Goal: Information Seeking & Learning: Learn about a topic

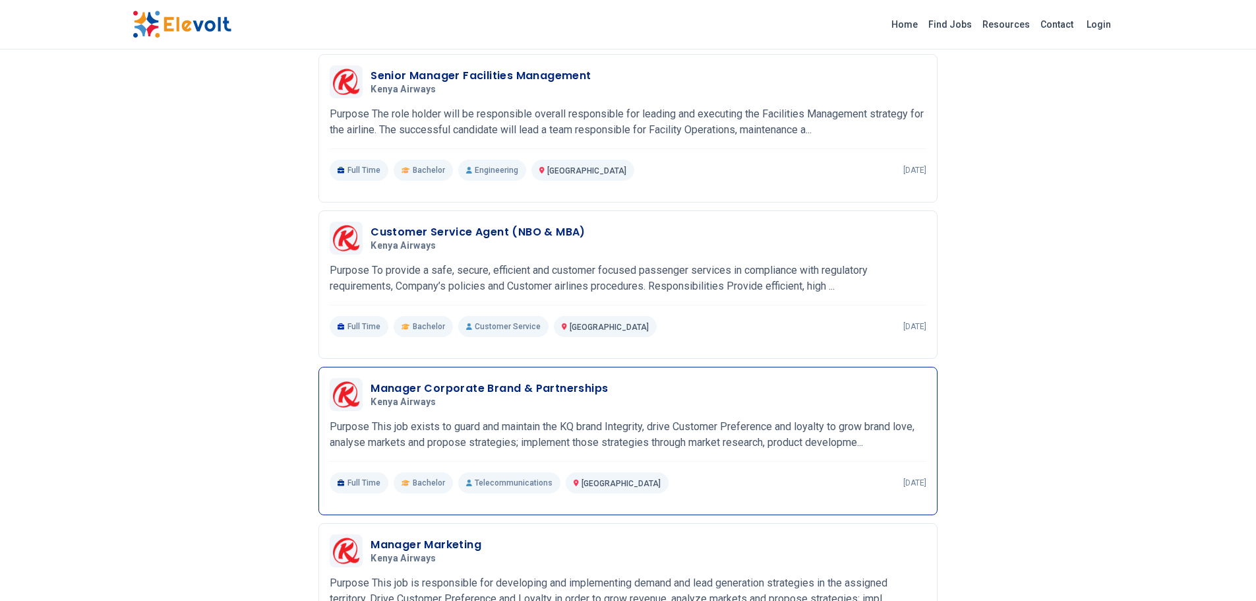
scroll to position [725, 0]
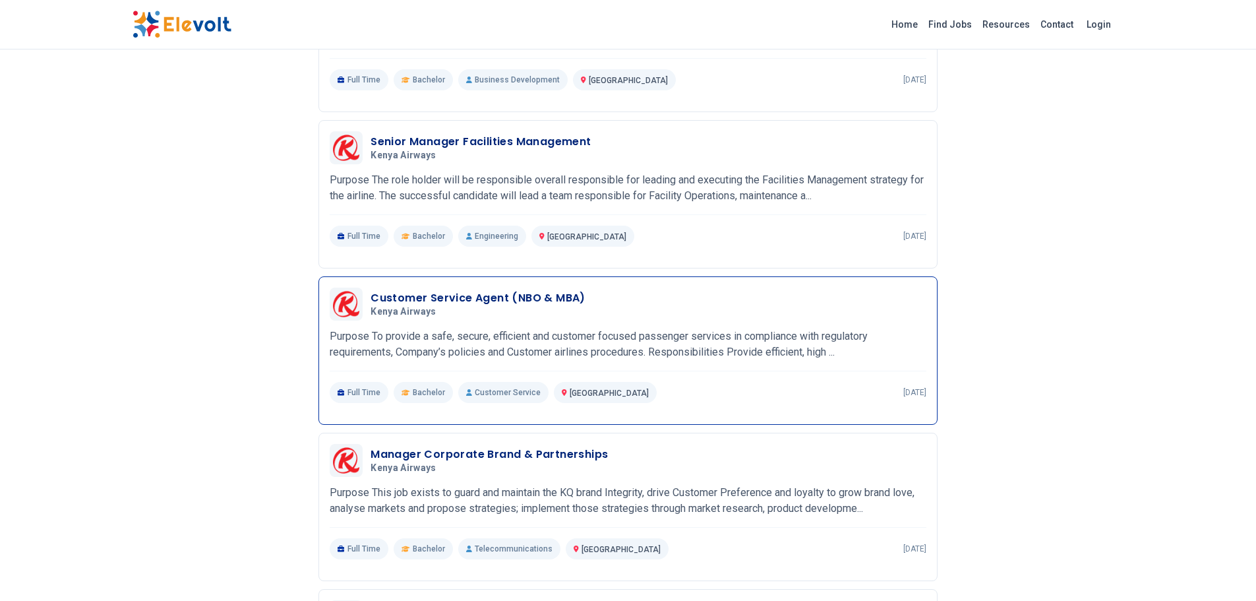
click at [812, 346] on p "Purpose To provide a safe, secure, efficient and customer focused passenger ser…" at bounding box center [628, 344] width 597 height 32
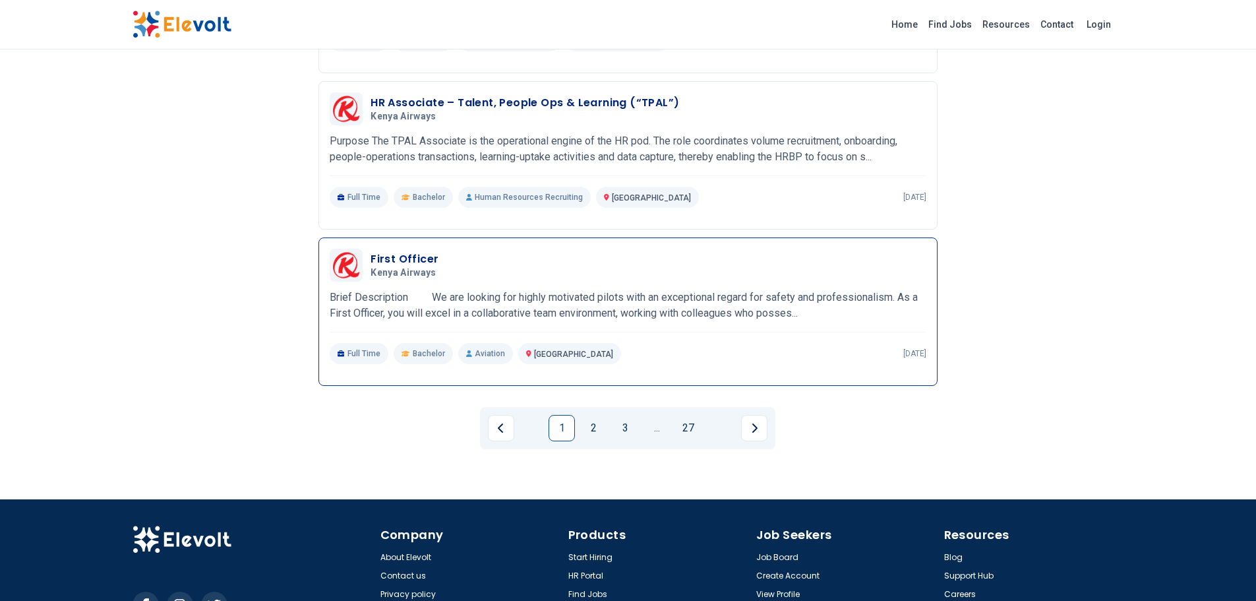
scroll to position [1474, 0]
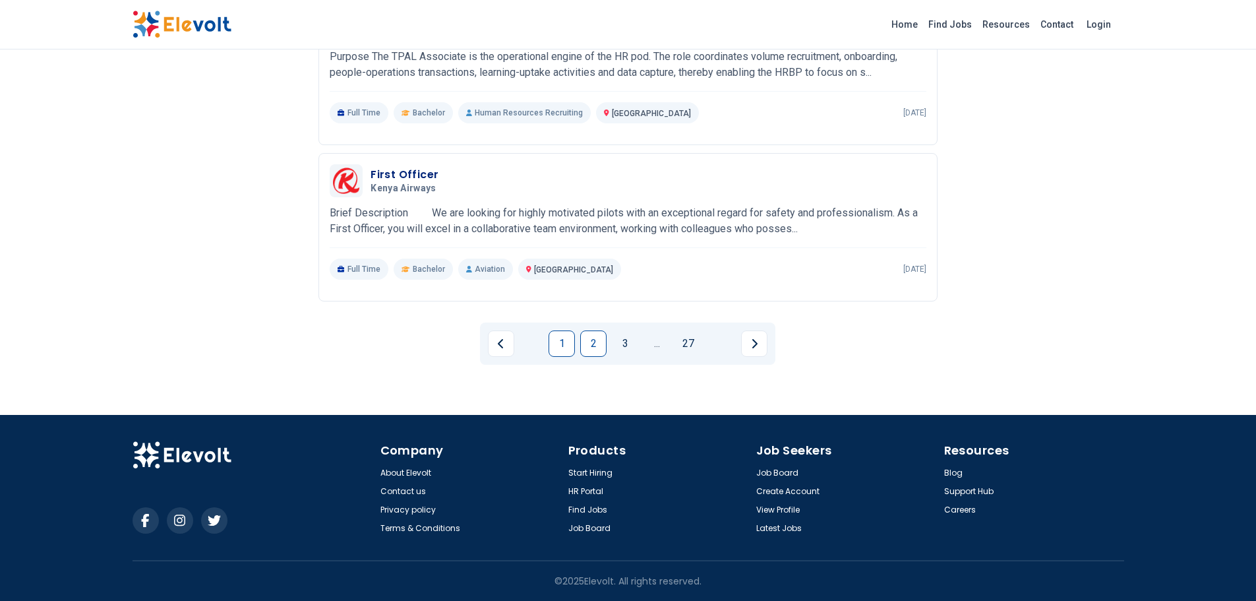
click at [586, 341] on link "2" at bounding box center [593, 343] width 26 height 26
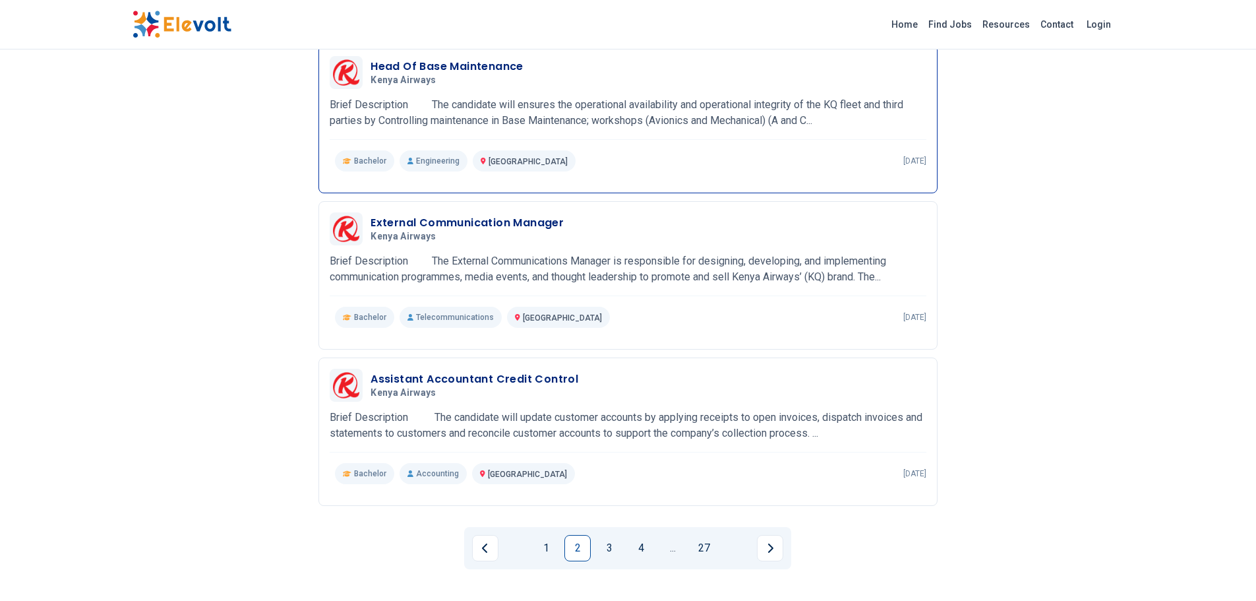
scroll to position [1408, 0]
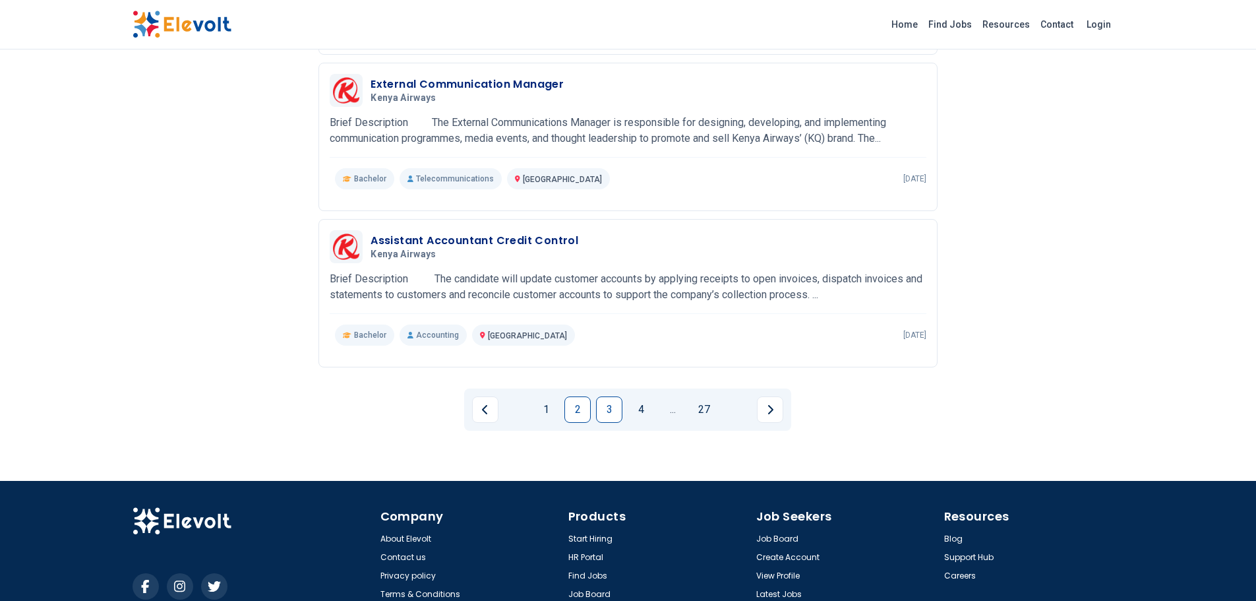
click at [616, 415] on link "3" at bounding box center [609, 409] width 26 height 26
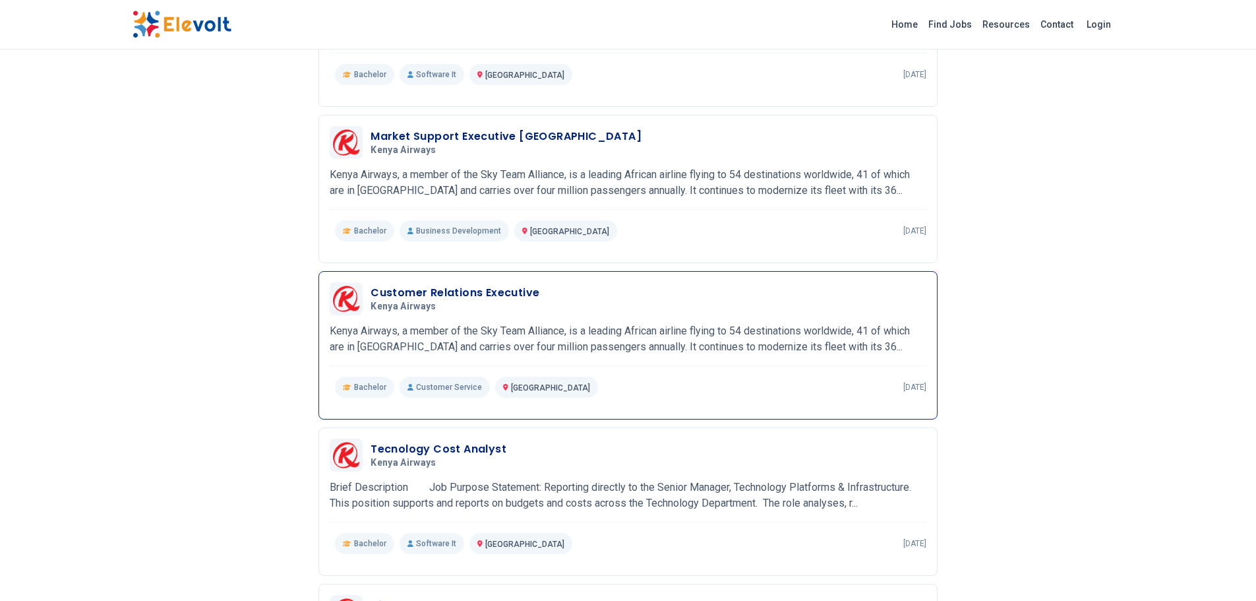
scroll to position [551, 0]
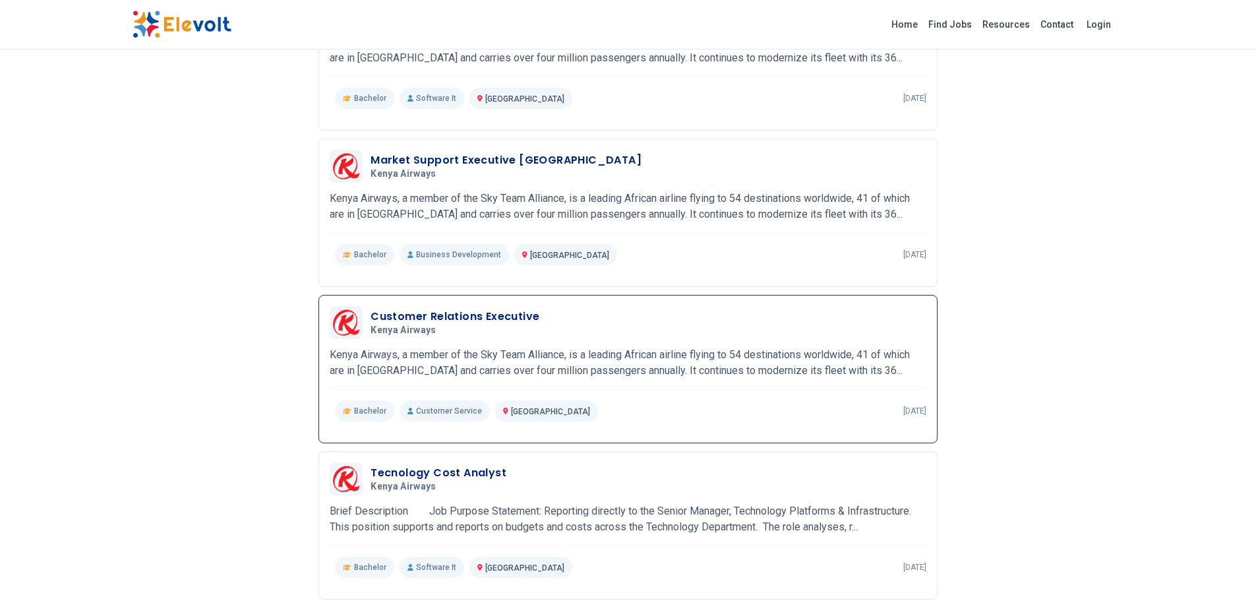
click at [717, 347] on p "Kenya Airways, a member of the Sky Team Alliance, is a leading African airline …" at bounding box center [628, 363] width 597 height 32
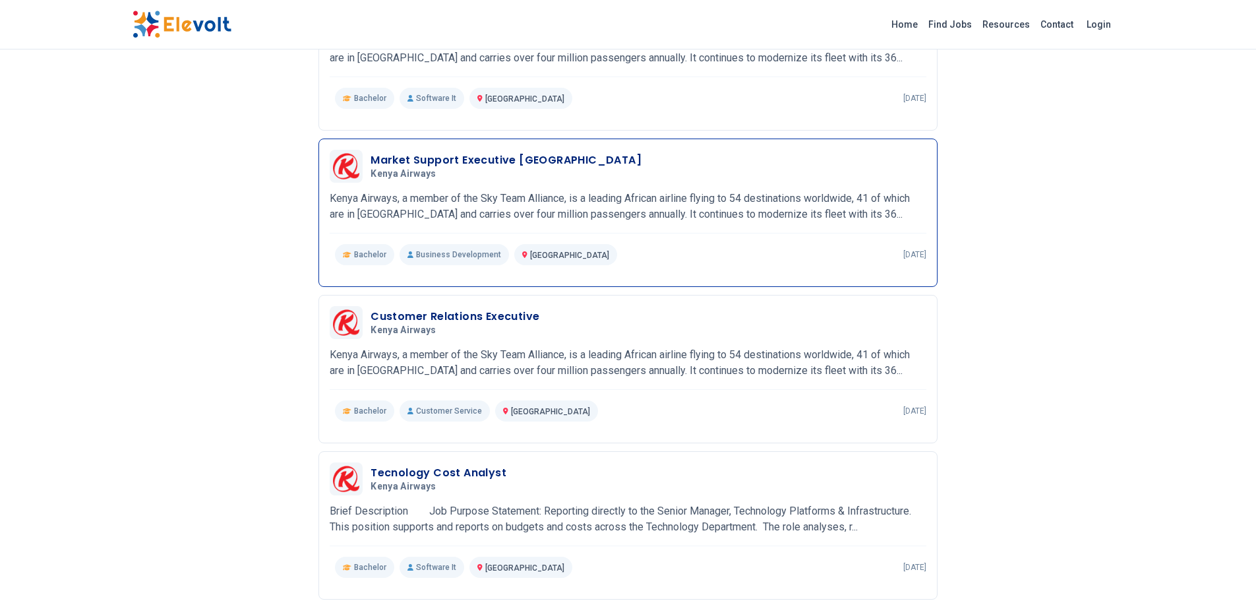
click at [730, 208] on p "Kenya Airways, a member of the Sky Team Alliance, is a leading African airline …" at bounding box center [628, 207] width 597 height 32
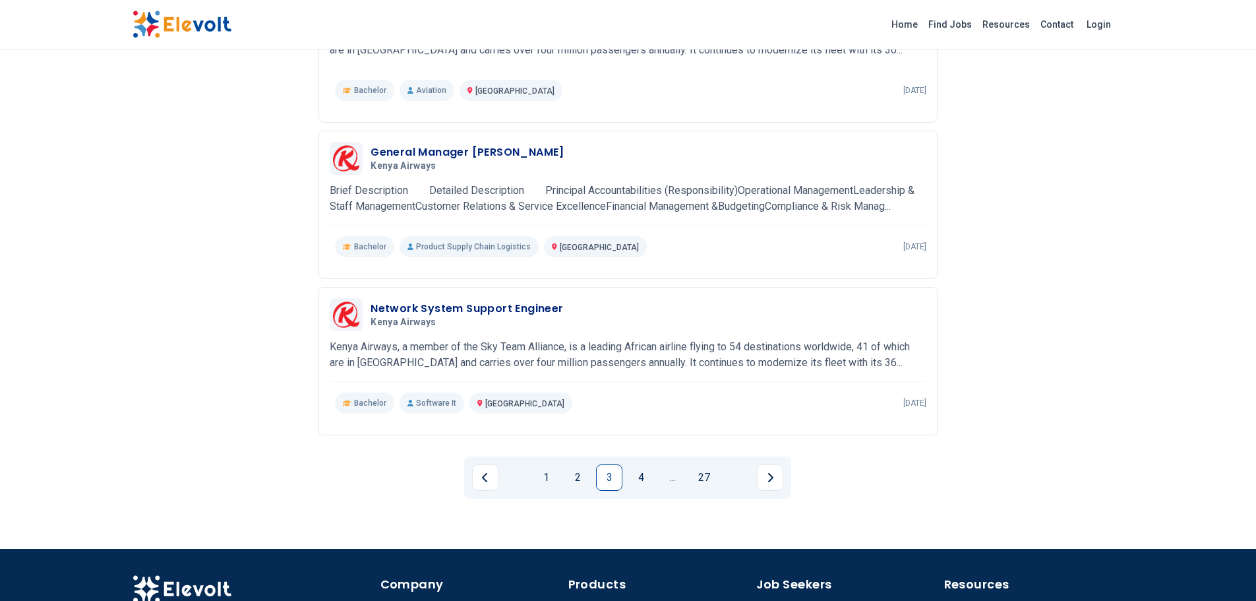
scroll to position [1474, 0]
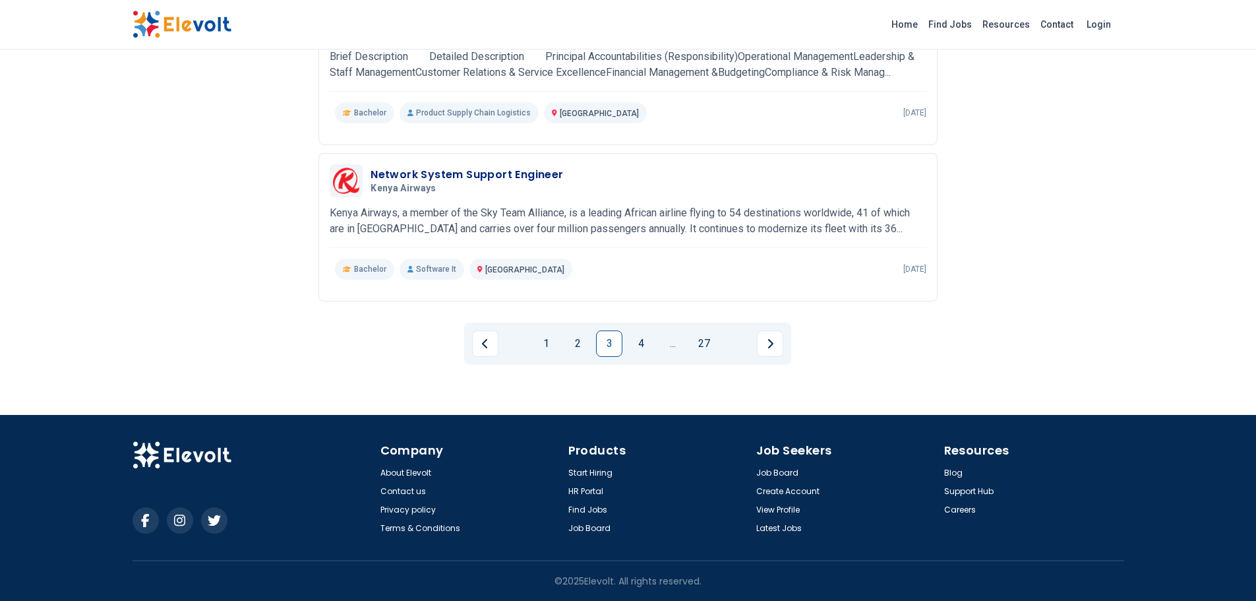
click at [643, 344] on link "4" at bounding box center [641, 343] width 26 height 26
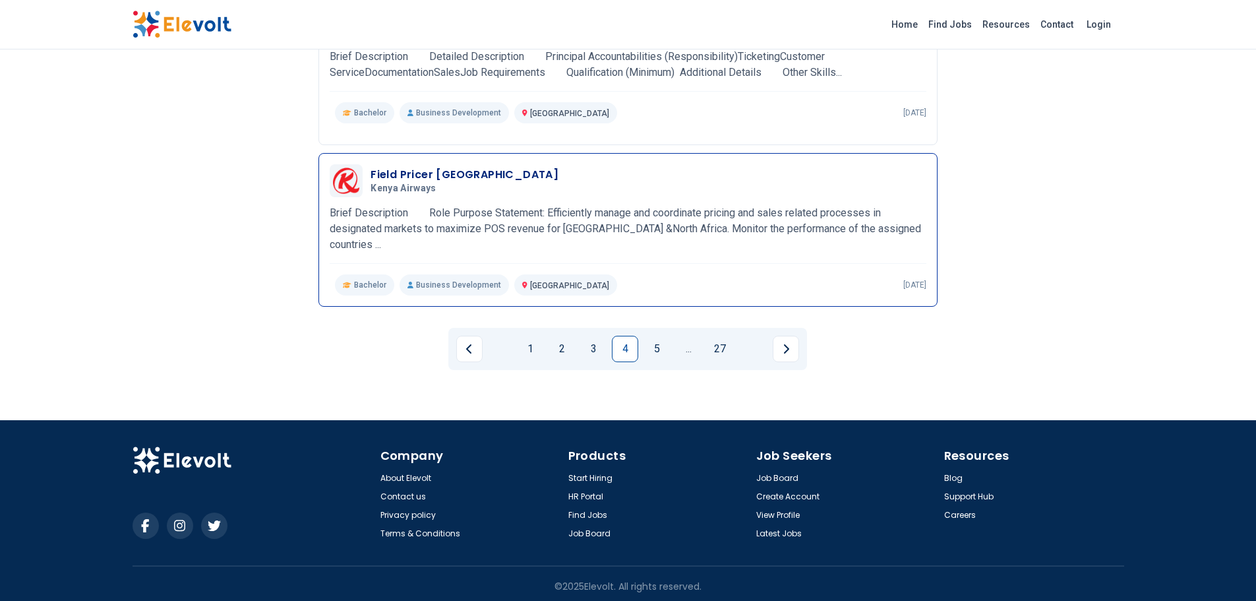
click at [636, 213] on p "Brief Description Role Purpose Statement: Efficiently manage and coordinate pri…" at bounding box center [628, 228] width 597 height 47
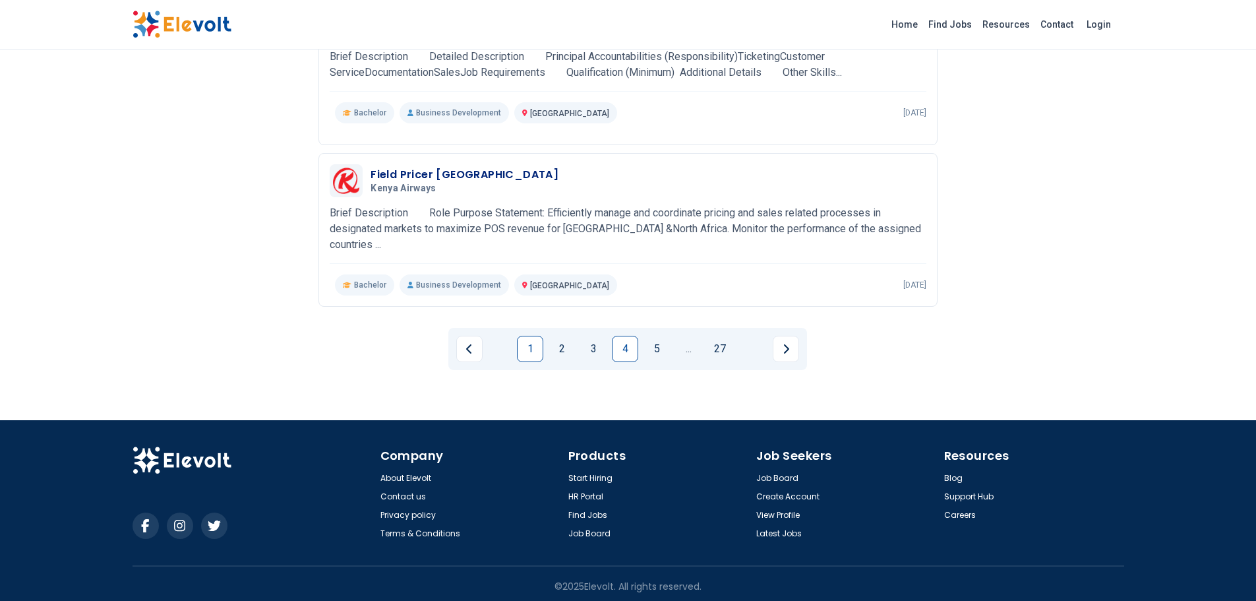
click at [537, 343] on link "1" at bounding box center [530, 349] width 26 height 26
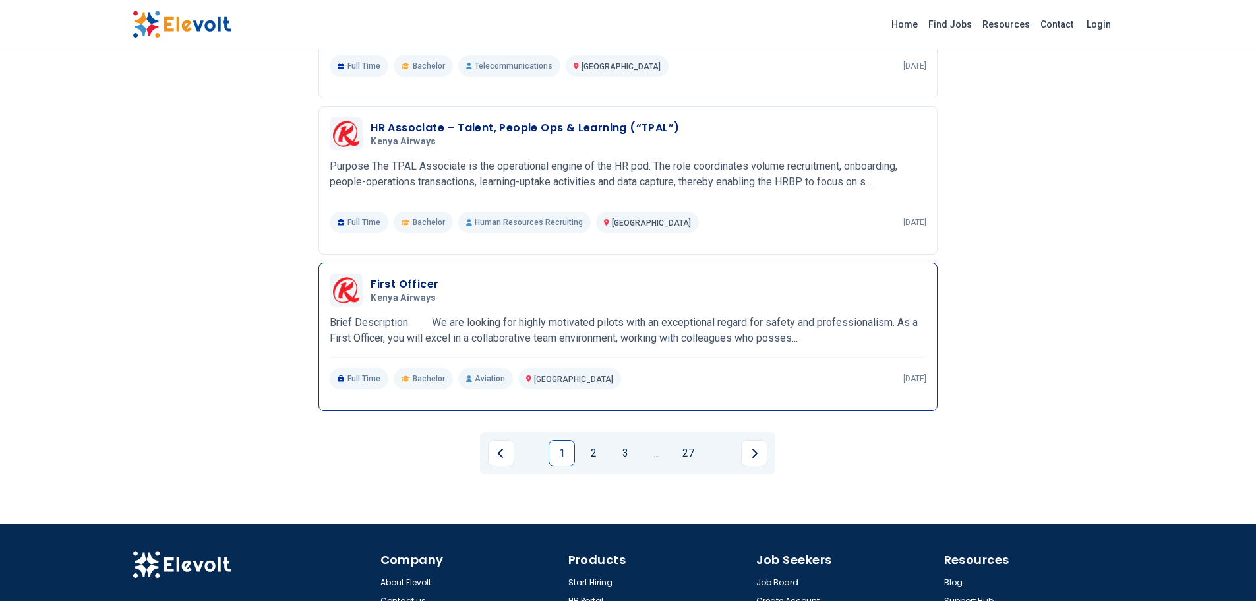
scroll to position [1078, 0]
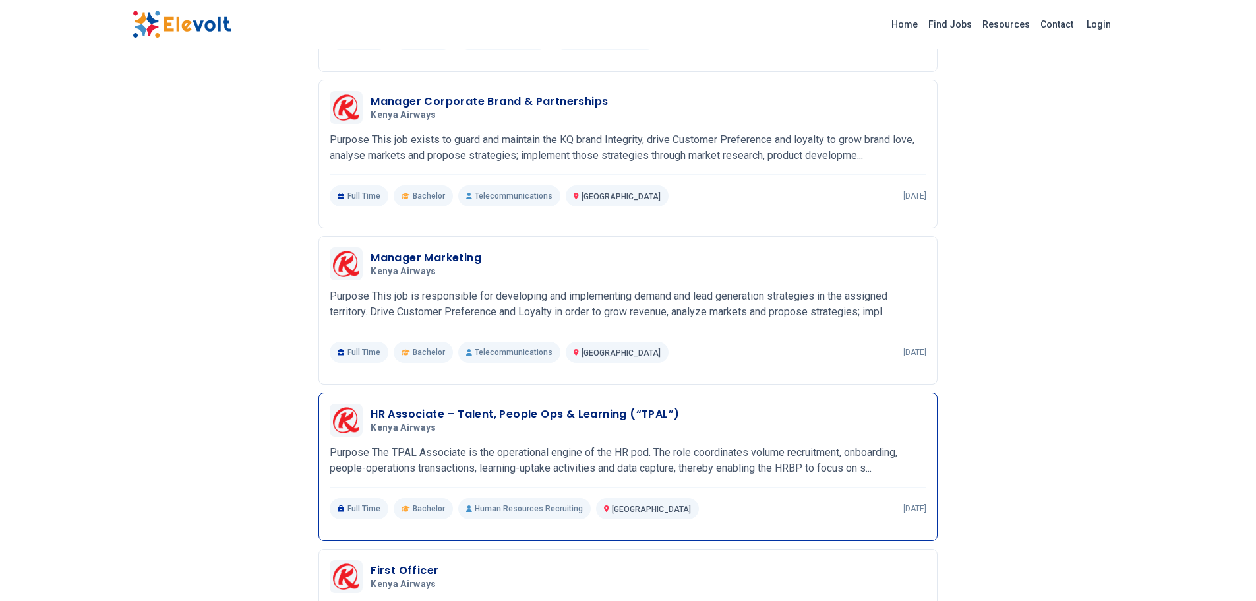
click at [502, 427] on h5 "Kenya Airways" at bounding box center [522, 428] width 303 height 12
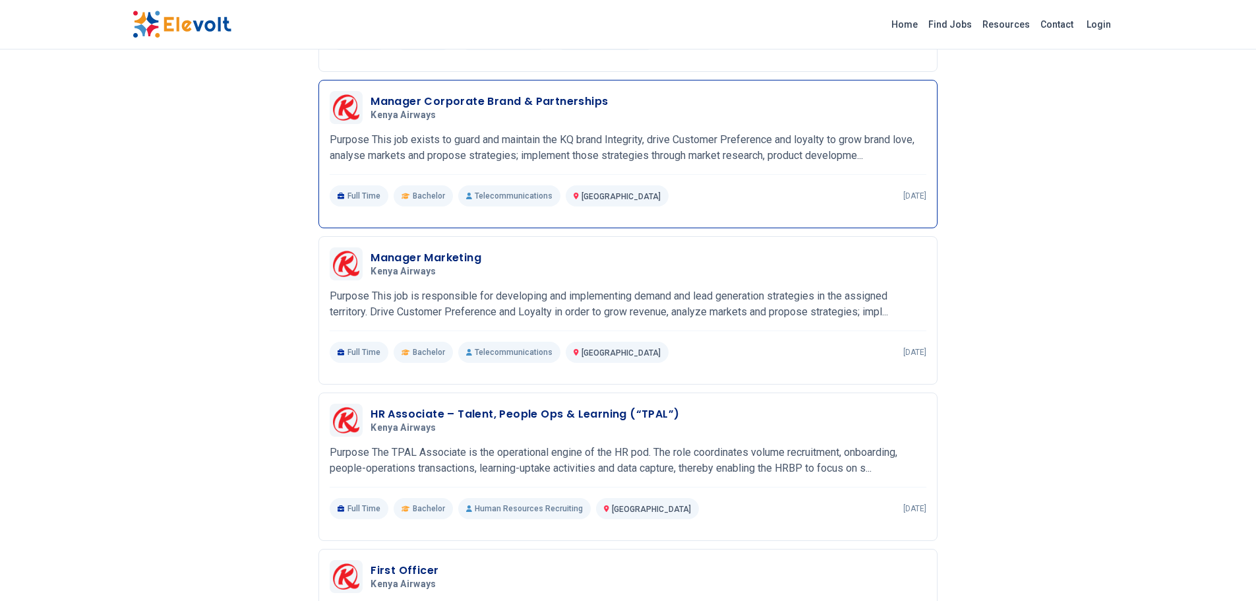
click at [557, 150] on p "Purpose This job exists to guard and maintain the KQ brand Integrity, drive Cus…" at bounding box center [628, 148] width 597 height 32
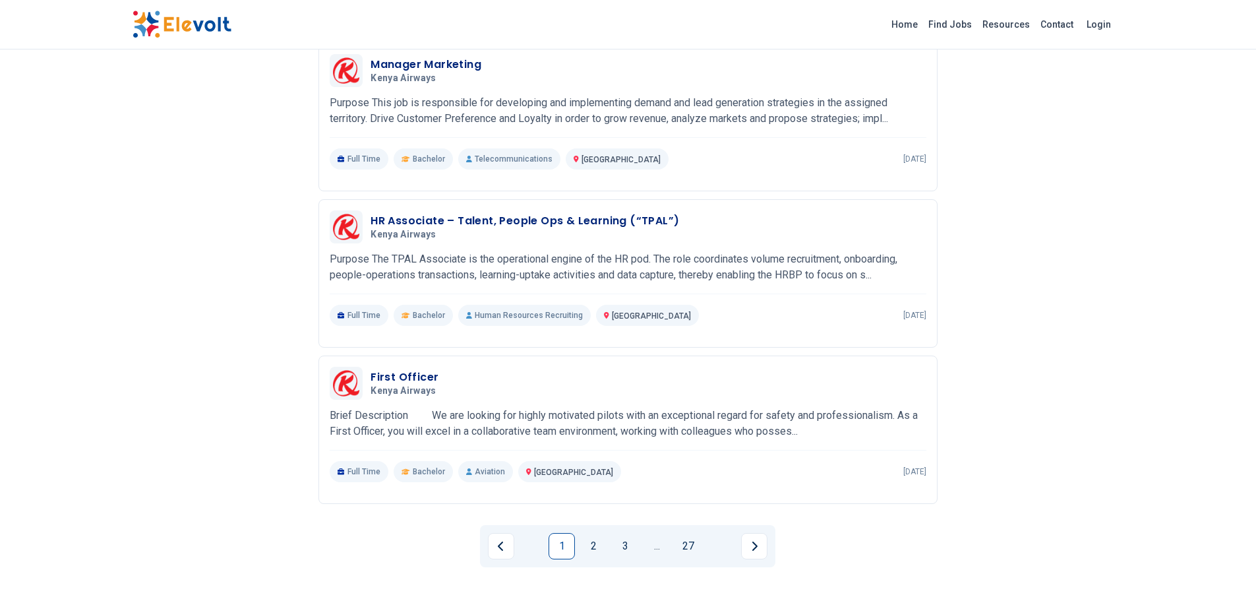
scroll to position [1276, 0]
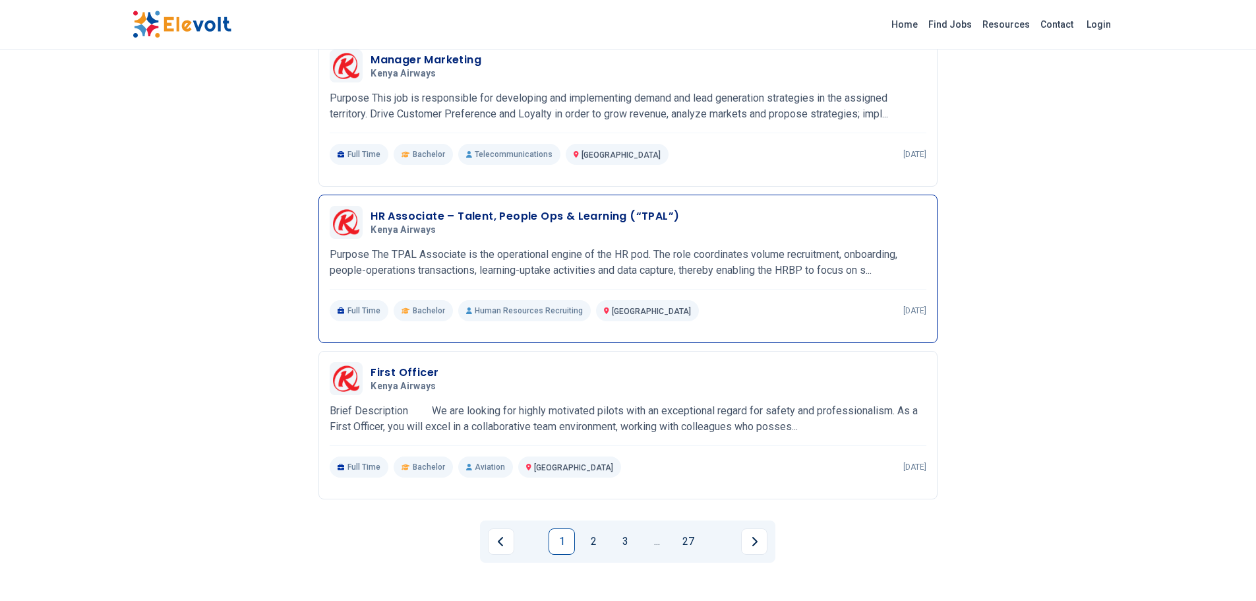
click at [565, 242] on div "HR Associate – Talent, People Ops & Learning (“TPAL”) Kenya Airways [DATE] [DAT…" at bounding box center [628, 263] width 597 height 115
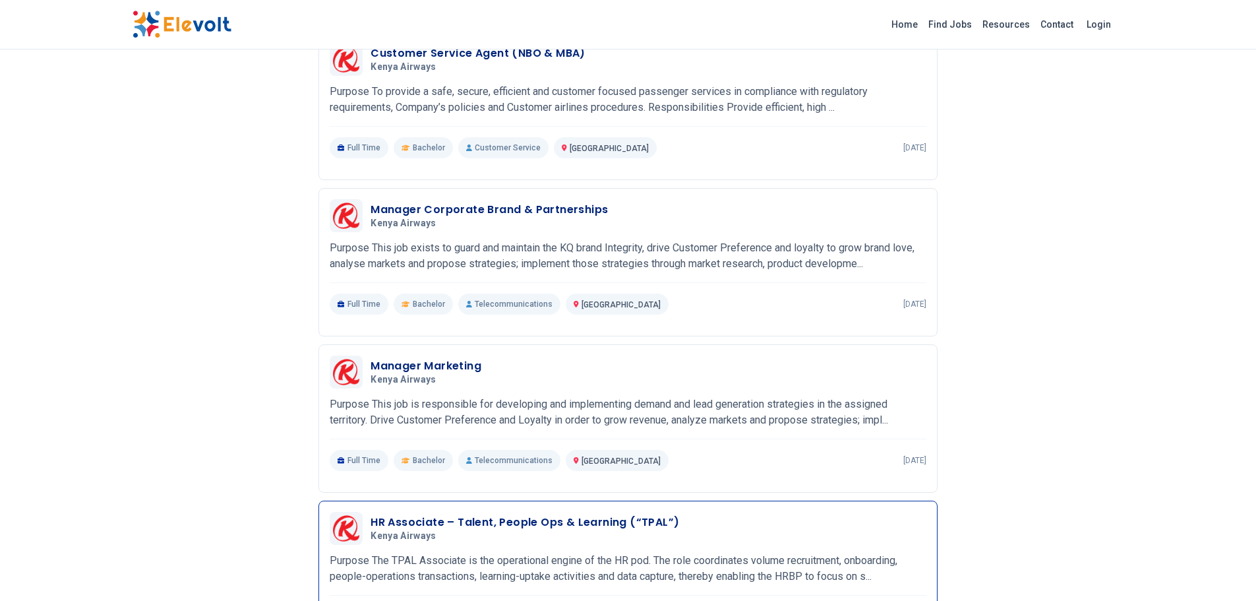
scroll to position [946, 0]
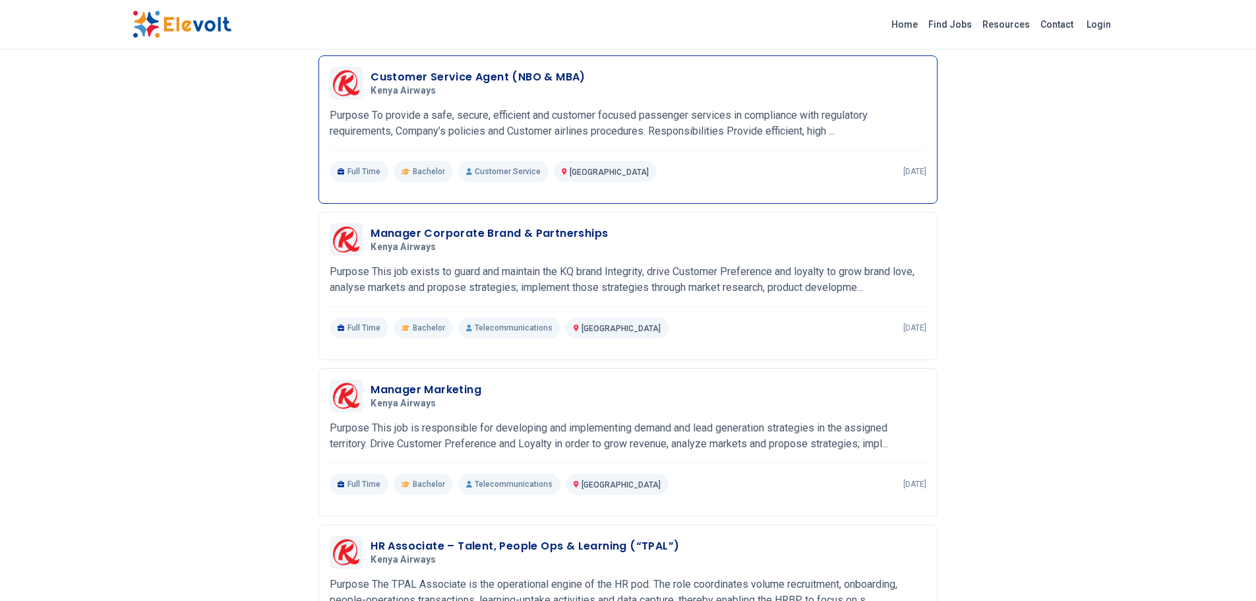
click at [633, 119] on p "Purpose To provide a safe, secure, efficient and customer focused passenger ser…" at bounding box center [628, 123] width 597 height 32
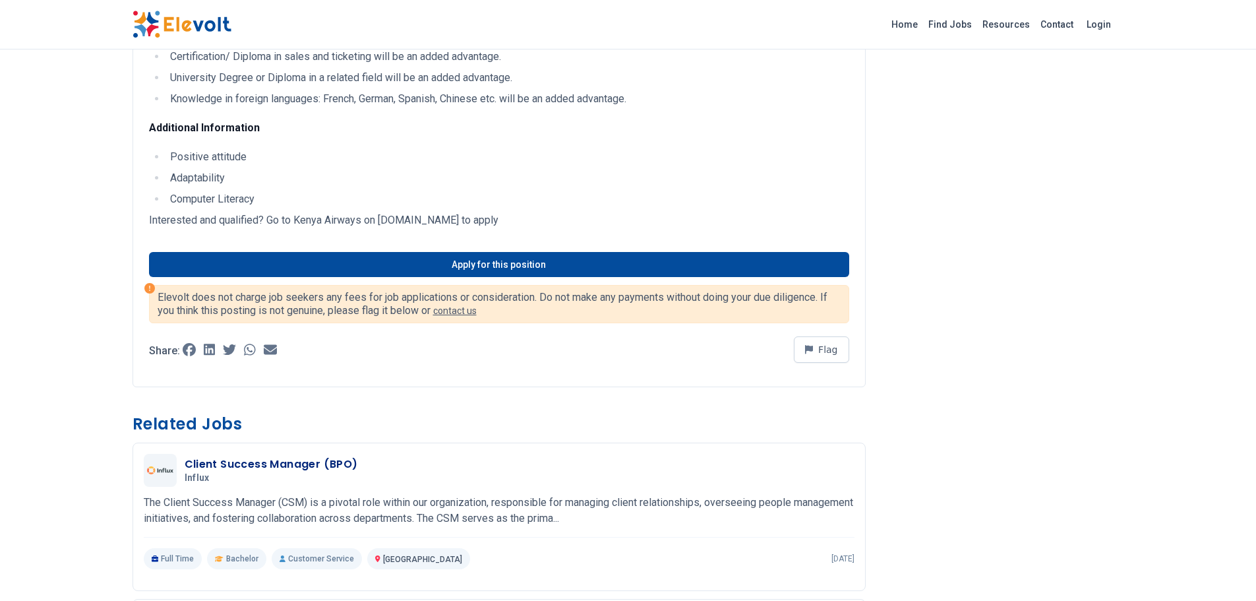
scroll to position [659, 0]
